Goal: Task Accomplishment & Management: Manage account settings

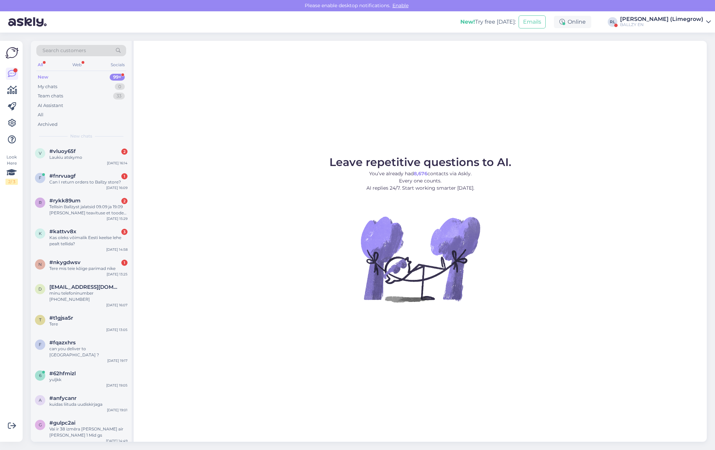
click at [706, 23] on icon at bounding box center [708, 21] width 5 height 5
click at [145, 20] on div "New! Try free today: Emails Online RL Raido Aasoja (Limegrow) BALLZY EN BALLZY …" at bounding box center [357, 21] width 715 height 21
click at [63, 321] on div "Tere" at bounding box center [88, 324] width 78 height 6
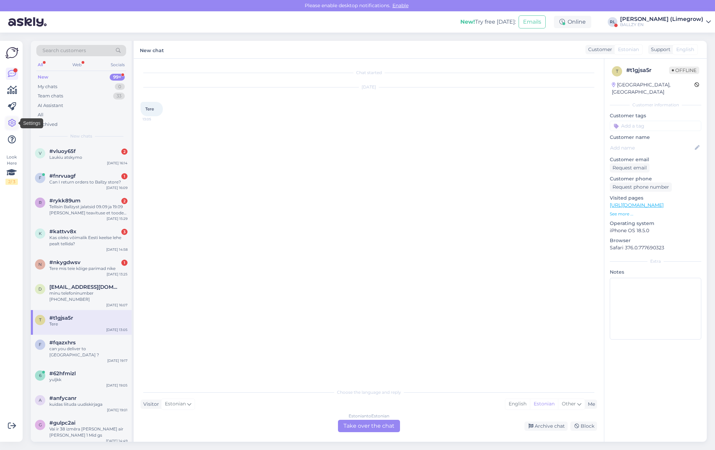
click at [12, 123] on icon at bounding box center [12, 123] width 8 height 8
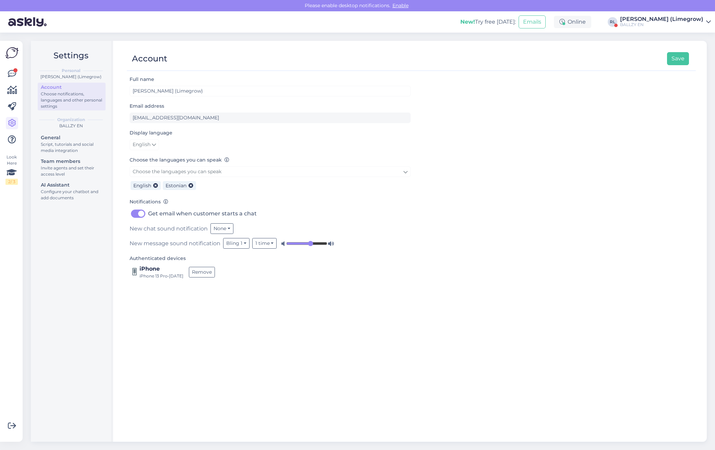
click at [583, 49] on div "Account Save" at bounding box center [411, 59] width 569 height 24
click at [59, 148] on div "Script, tutorials and social media integration" at bounding box center [72, 147] width 62 height 12
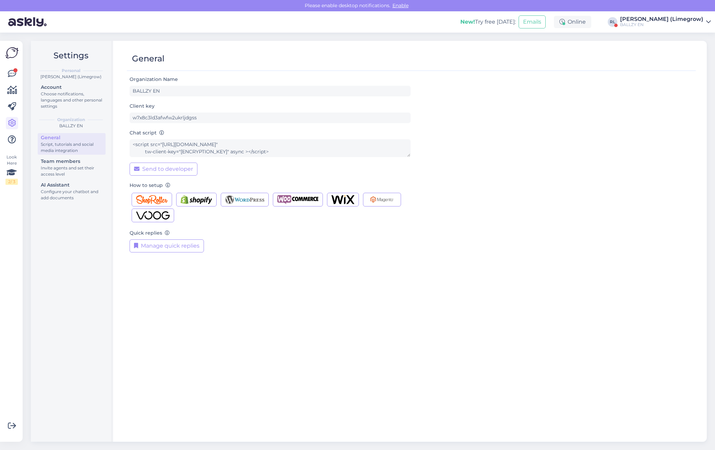
click at [475, 333] on div "Organization Name BALLZY EN Client key w7x8c3ld3afwfw2ukrljdgss Chat script <sc…" at bounding box center [411, 255] width 569 height 360
click at [382, 329] on div "Organization Name BALLZY EN Client key w7x8c3ld3afwfw2ukrljdgss Chat script <sc…" at bounding box center [411, 255] width 569 height 360
click at [437, 326] on div "Organization Name BALLZY EN Client key w7x8c3ld3afwfw2ukrljdgss Chat script <sc…" at bounding box center [411, 255] width 569 height 360
click at [72, 255] on div "Settings Personal Raido Aasoja (Limegrow) Account Choose notifications, languag…" at bounding box center [72, 241] width 82 height 401
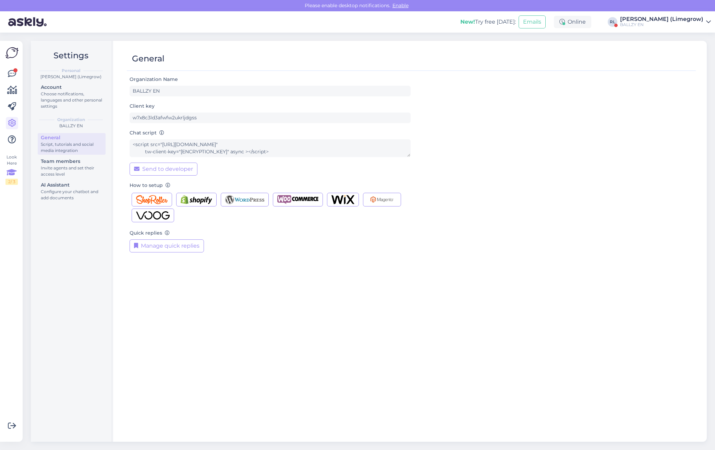
click at [13, 170] on icon at bounding box center [12, 172] width 10 height 12
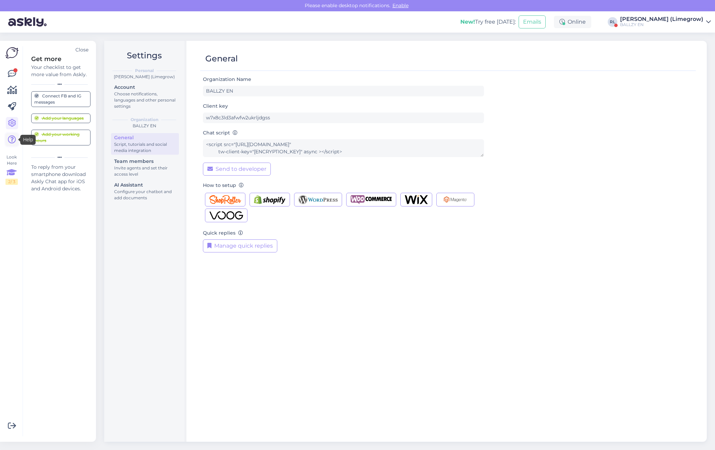
click at [12, 140] on icon at bounding box center [12, 139] width 8 height 8
